Goal: Task Accomplishment & Management: Complete application form

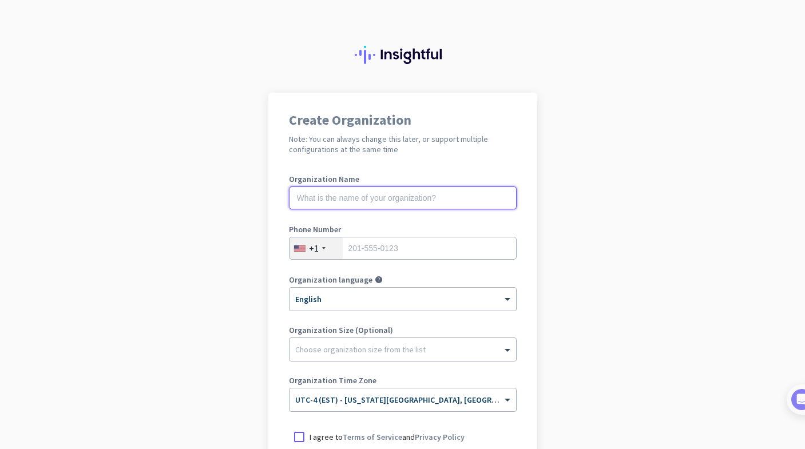
click at [421, 196] on input "text" at bounding box center [403, 198] width 228 height 23
click at [459, 193] on input "text" at bounding box center [403, 198] width 228 height 23
type input "Mercor"
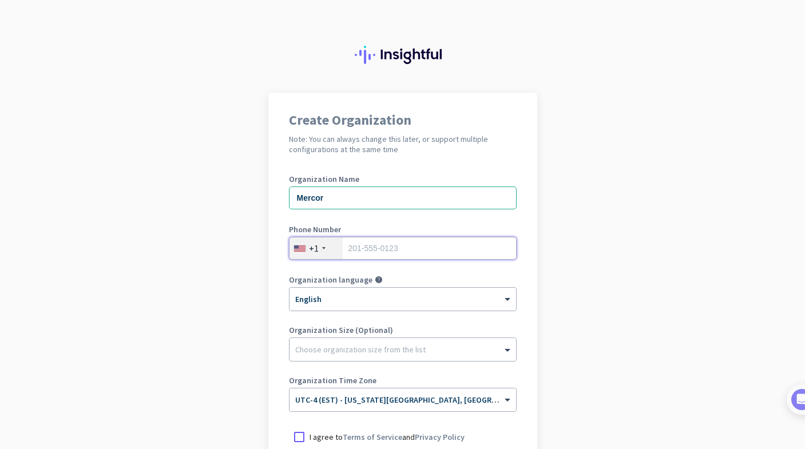
click at [401, 251] on input "tel" at bounding box center [403, 248] width 228 height 23
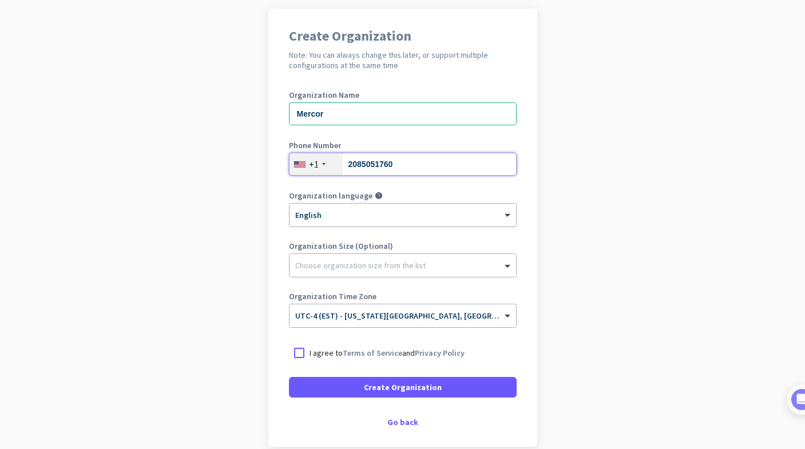
scroll to position [85, 0]
type input "2085051760"
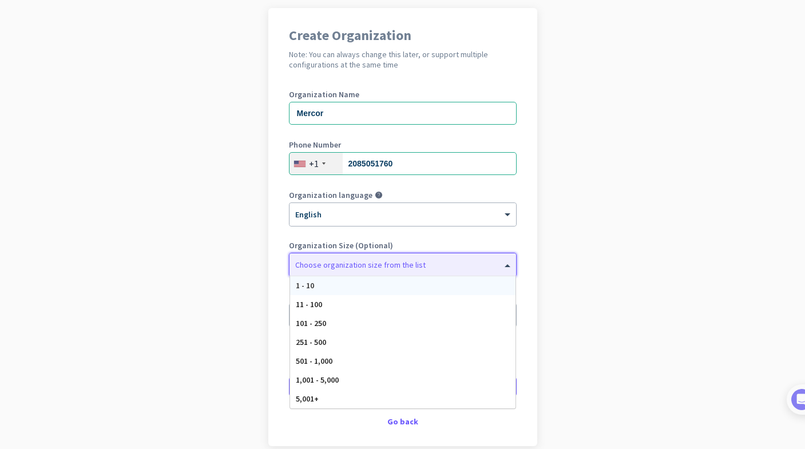
click at [397, 263] on div at bounding box center [403, 261] width 227 height 11
click at [384, 283] on div "1 - 10" at bounding box center [403, 285] width 226 height 19
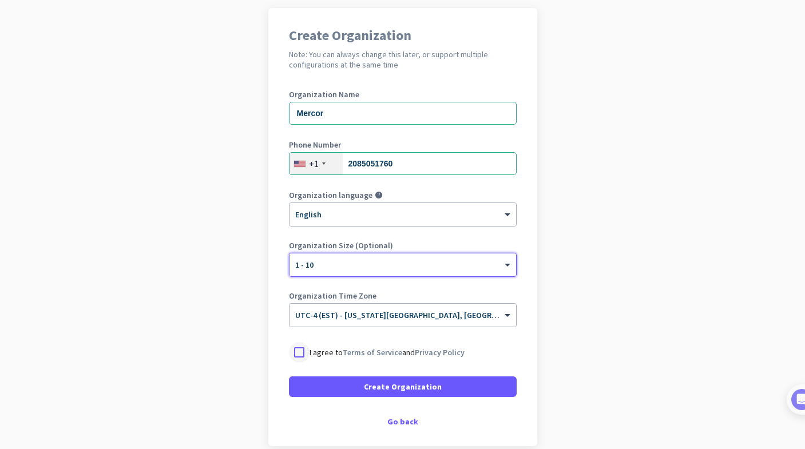
click at [301, 353] on div at bounding box center [299, 352] width 21 height 21
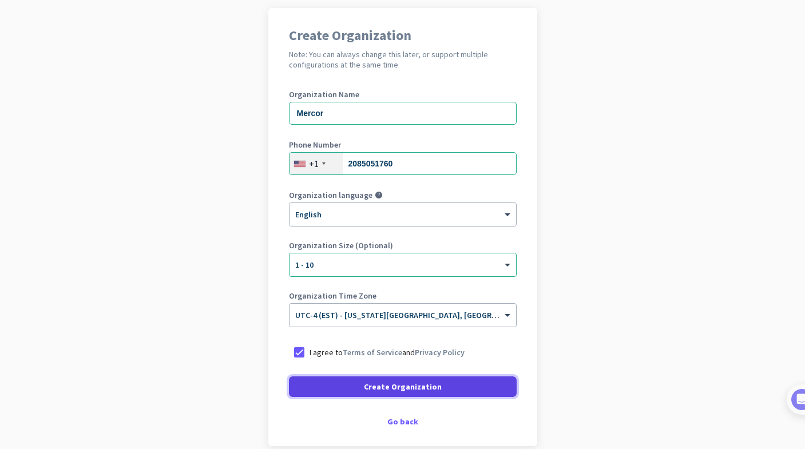
click at [347, 386] on span at bounding box center [403, 386] width 228 height 27
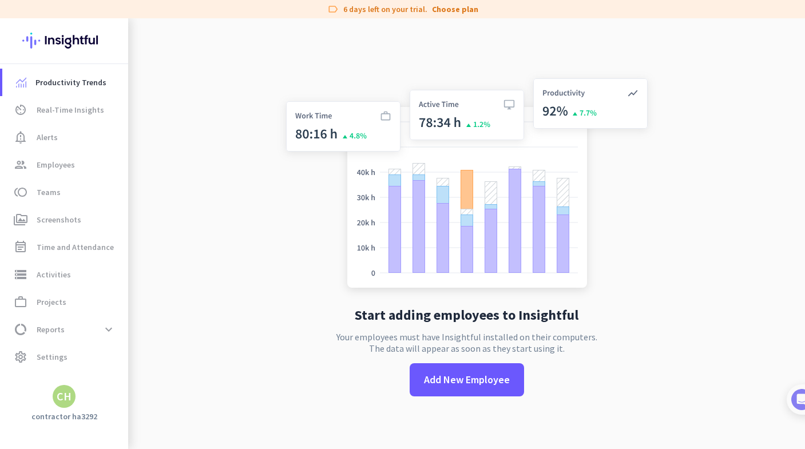
click at [69, 398] on div "CH" at bounding box center [64, 396] width 15 height 11
click at [118, 377] on span "Sign out" at bounding box center [124, 375] width 69 height 10
